Goal: Transaction & Acquisition: Purchase product/service

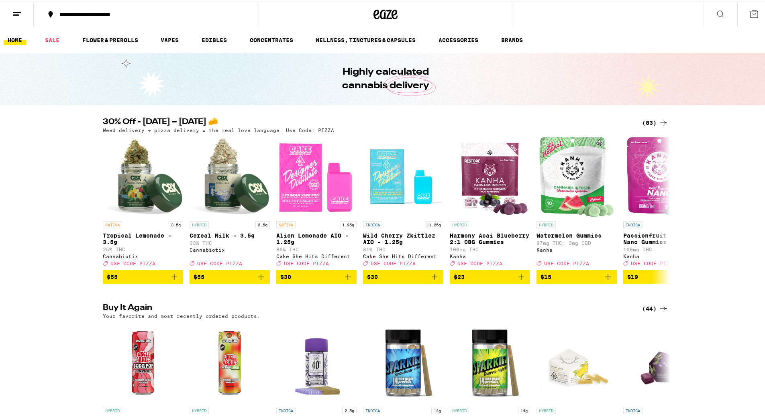
click at [644, 119] on div "(83)" at bounding box center [655, 121] width 26 height 10
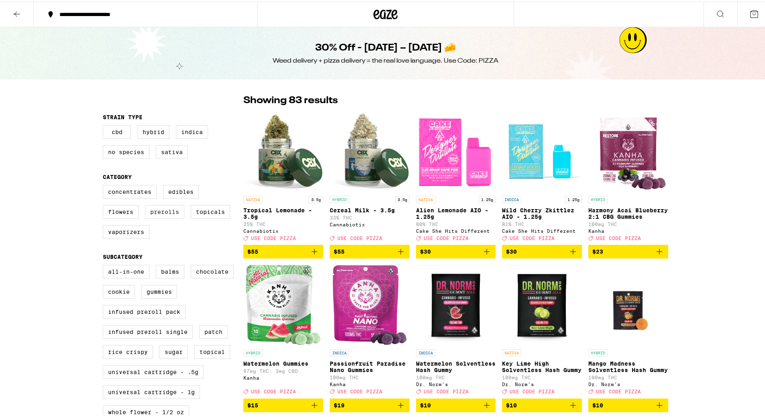
click at [159, 217] on label "Prerolls" at bounding box center [164, 211] width 39 height 14
click at [105, 185] on input "Prerolls" at bounding box center [104, 185] width 0 height 0
checkbox input "true"
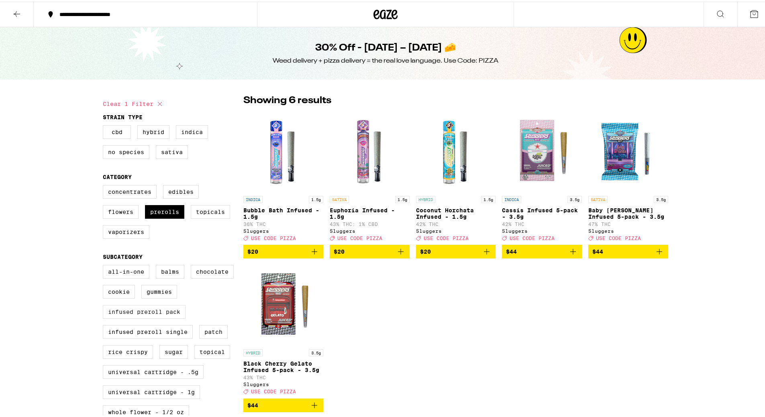
click at [131, 314] on label "Infused Preroll Pack" at bounding box center [144, 311] width 83 height 14
click at [105, 265] on input "Infused Preroll Pack" at bounding box center [104, 265] width 0 height 0
checkbox input "true"
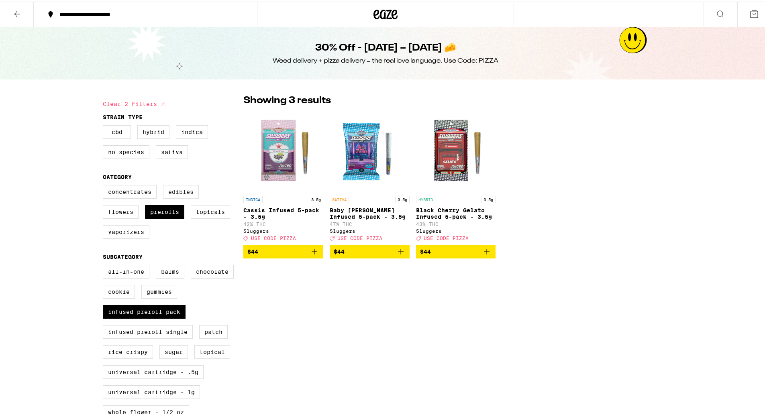
click at [183, 197] on label "Edibles" at bounding box center [181, 190] width 36 height 14
click at [105, 185] on input "Edibles" at bounding box center [104, 185] width 0 height 0
checkbox input "true"
click at [170, 217] on label "Prerolls" at bounding box center [164, 211] width 39 height 14
click at [105, 185] on input "Prerolls" at bounding box center [104, 185] width 0 height 0
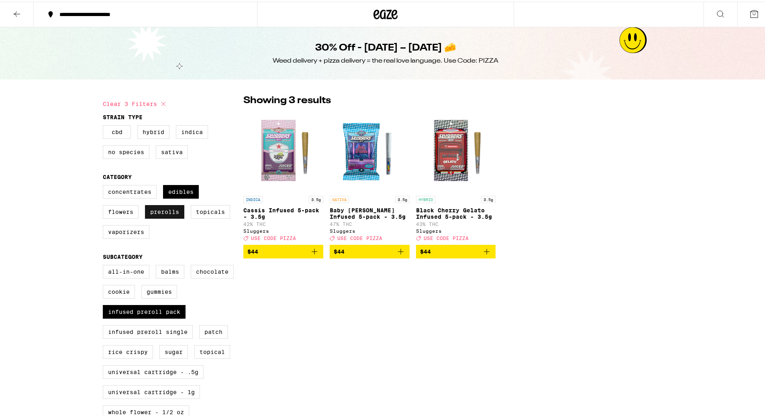
checkbox input "false"
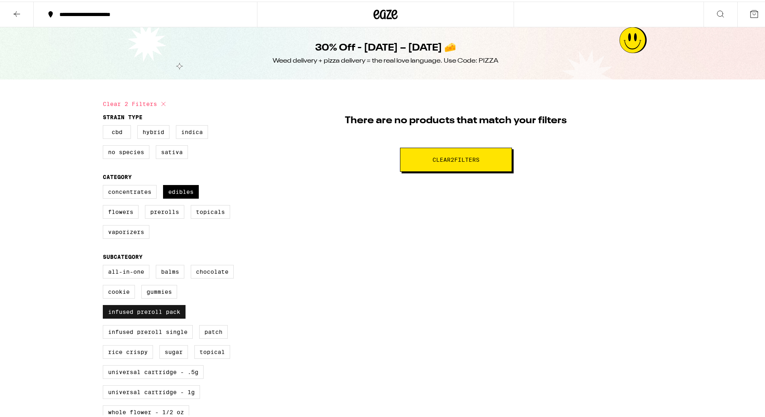
click at [158, 317] on label "Infused Preroll Pack" at bounding box center [144, 311] width 83 height 14
click at [105, 265] on input "Infused Preroll Pack" at bounding box center [104, 265] width 0 height 0
checkbox input "false"
